Goal: Task Accomplishment & Management: Use online tool/utility

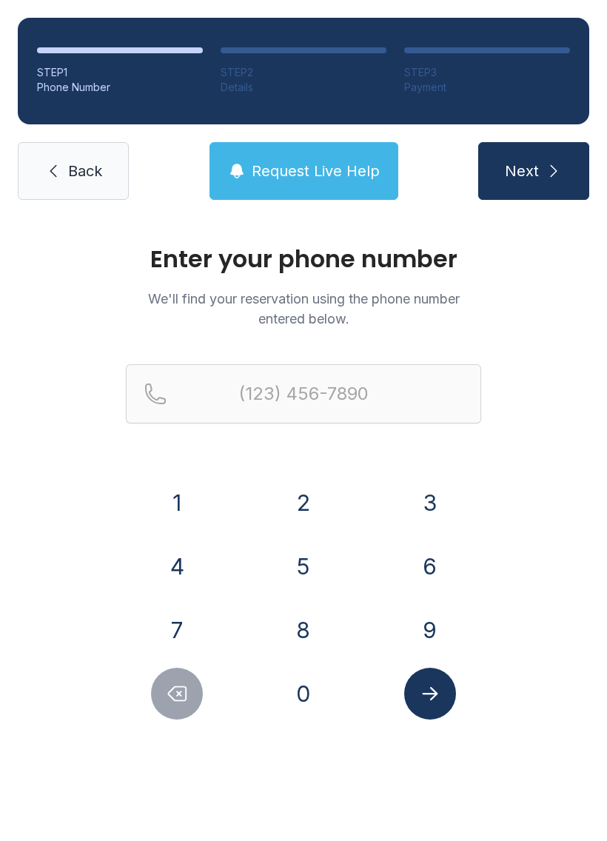
click at [34, 6] on div "STEP 1 Phone Number STEP 2 Details STEP 3 Payment Back Request Live Help Next" at bounding box center [303, 109] width 607 height 218
click at [59, 79] on div "STEP 1" at bounding box center [120, 72] width 166 height 15
click at [70, 167] on span "Back" at bounding box center [85, 171] width 34 height 21
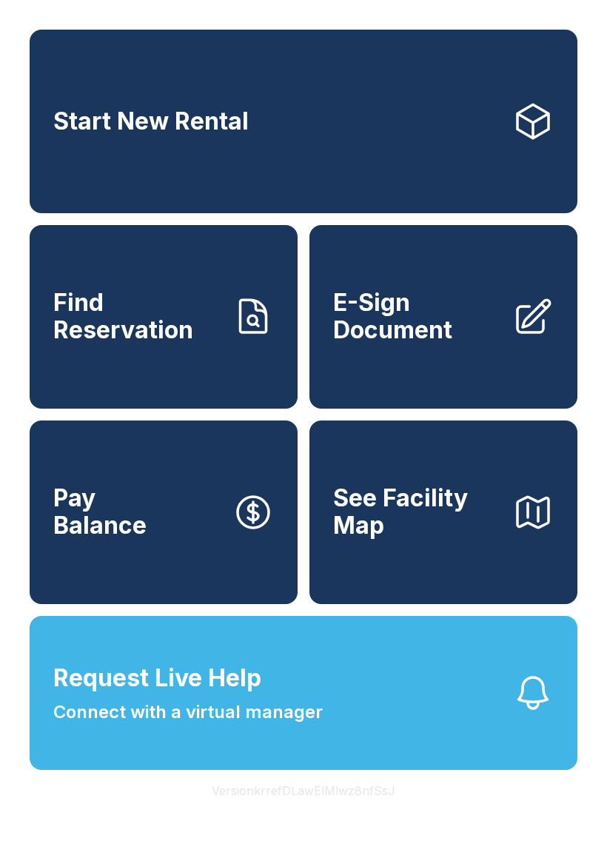
click at [443, 343] on span "E-Sign Document" at bounding box center [416, 317] width 167 height 54
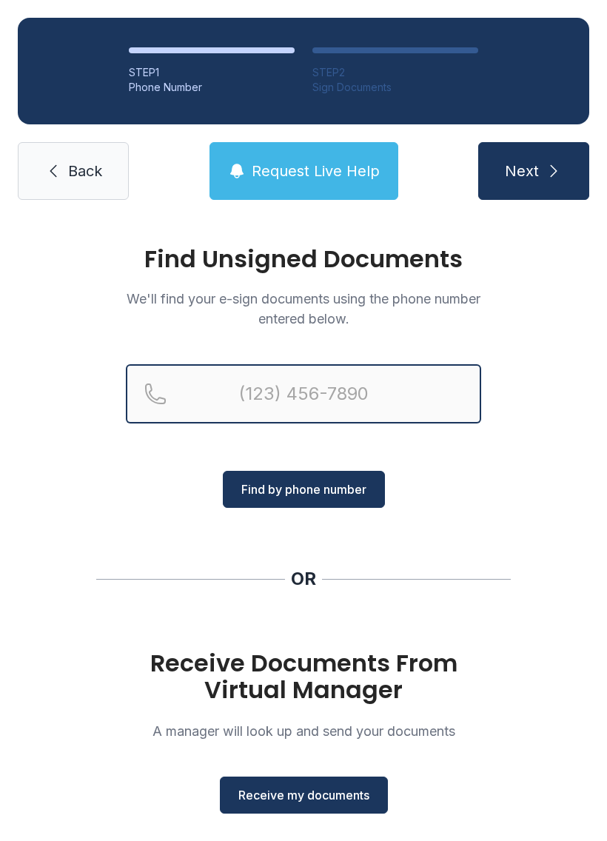
click at [310, 397] on input "Reservation phone number" at bounding box center [304, 393] width 356 height 59
type input "[PHONE_NUMBER]"
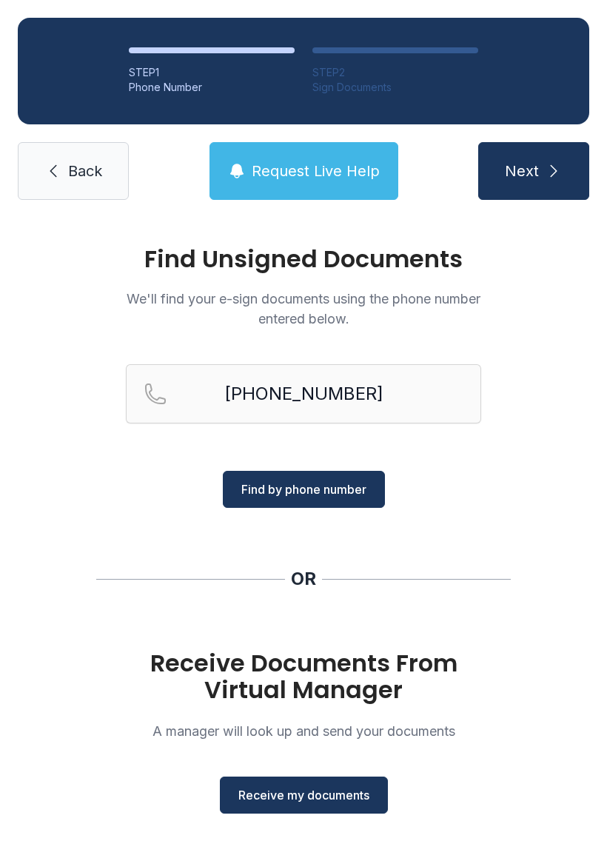
click at [539, 173] on button "Next" at bounding box center [533, 171] width 111 height 58
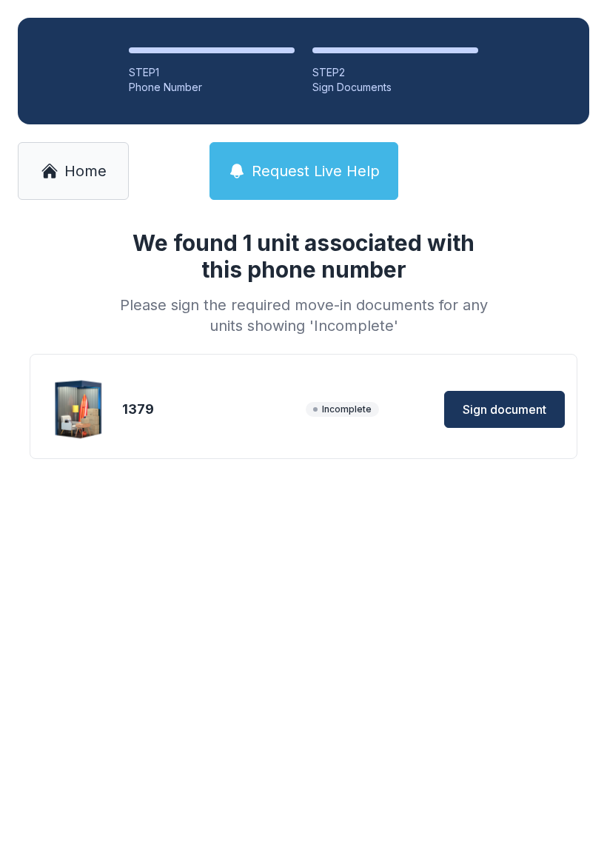
click at [516, 410] on span "Sign document" at bounding box center [505, 410] width 84 height 18
